Goal: Find specific page/section: Find specific page/section

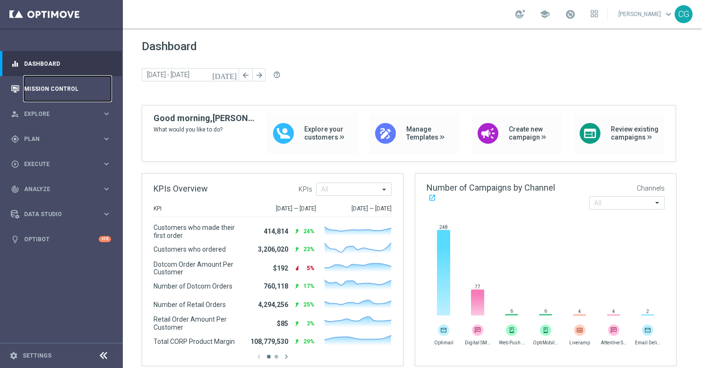
click at [26, 86] on link "Mission Control" at bounding box center [67, 88] width 87 height 25
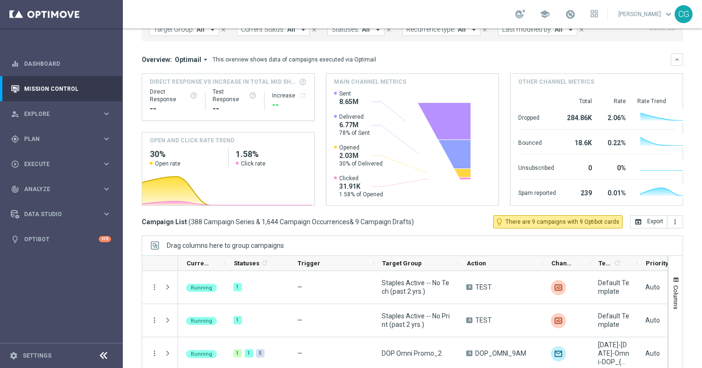
scroll to position [104, 0]
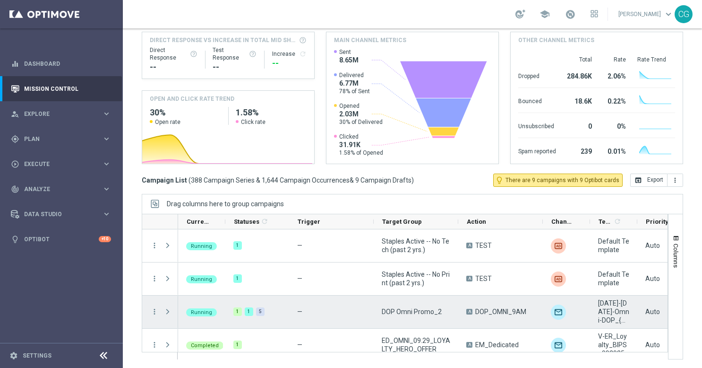
click at [169, 315] on span "Press SPACE to select this row." at bounding box center [168, 312] width 9 height 8
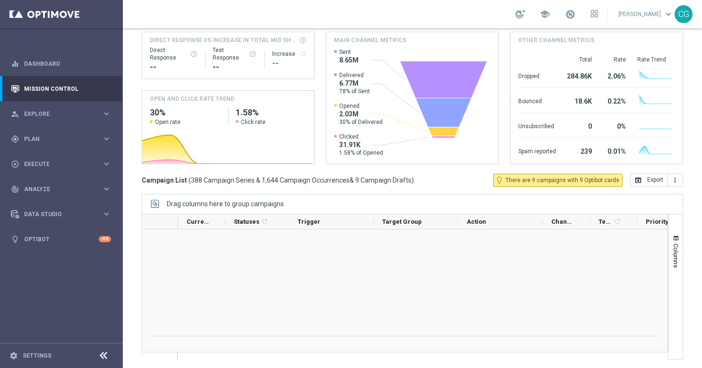
scroll to position [142, 0]
